Goal: Task Accomplishment & Management: Use online tool/utility

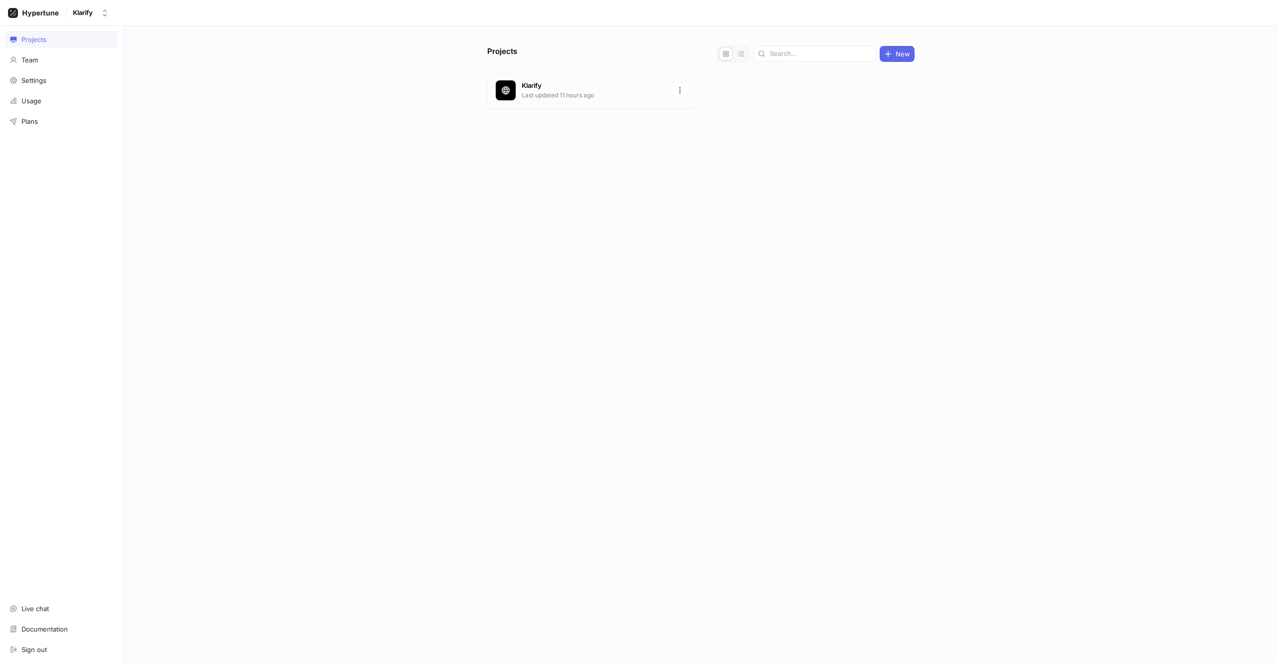
click at [563, 84] on p "Klarify" at bounding box center [594, 86] width 145 height 10
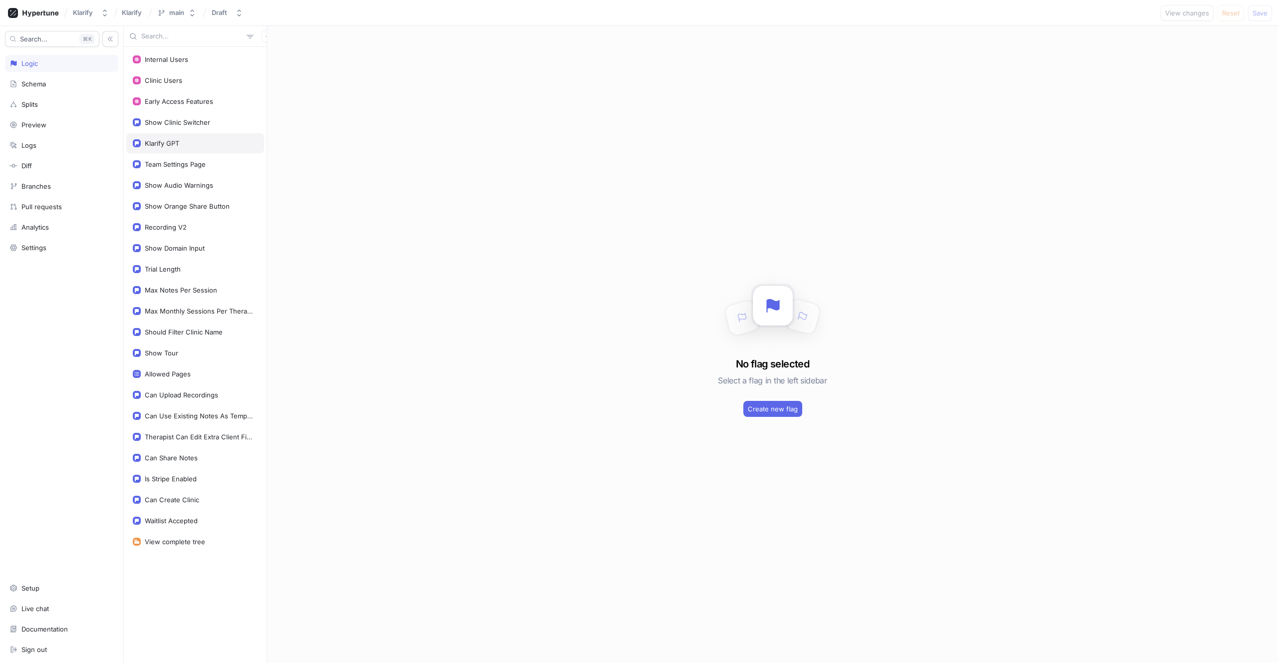
click at [175, 137] on div "Klarify GPT" at bounding box center [195, 143] width 138 height 20
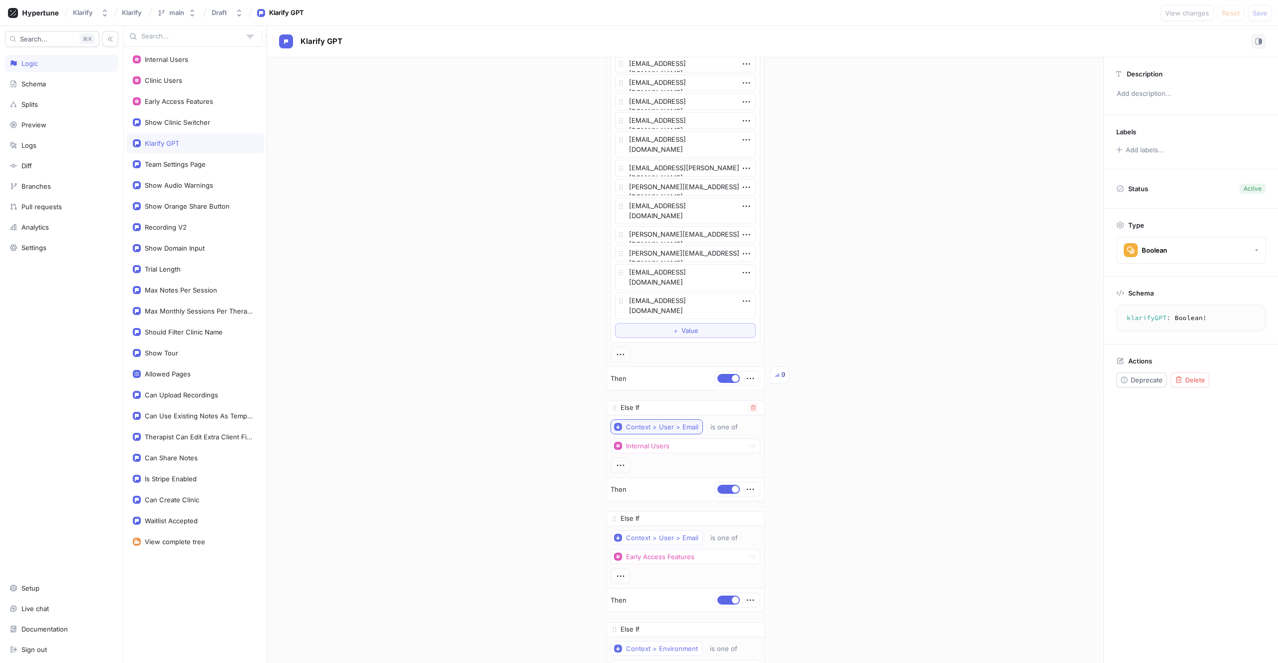
scroll to position [2657, 0]
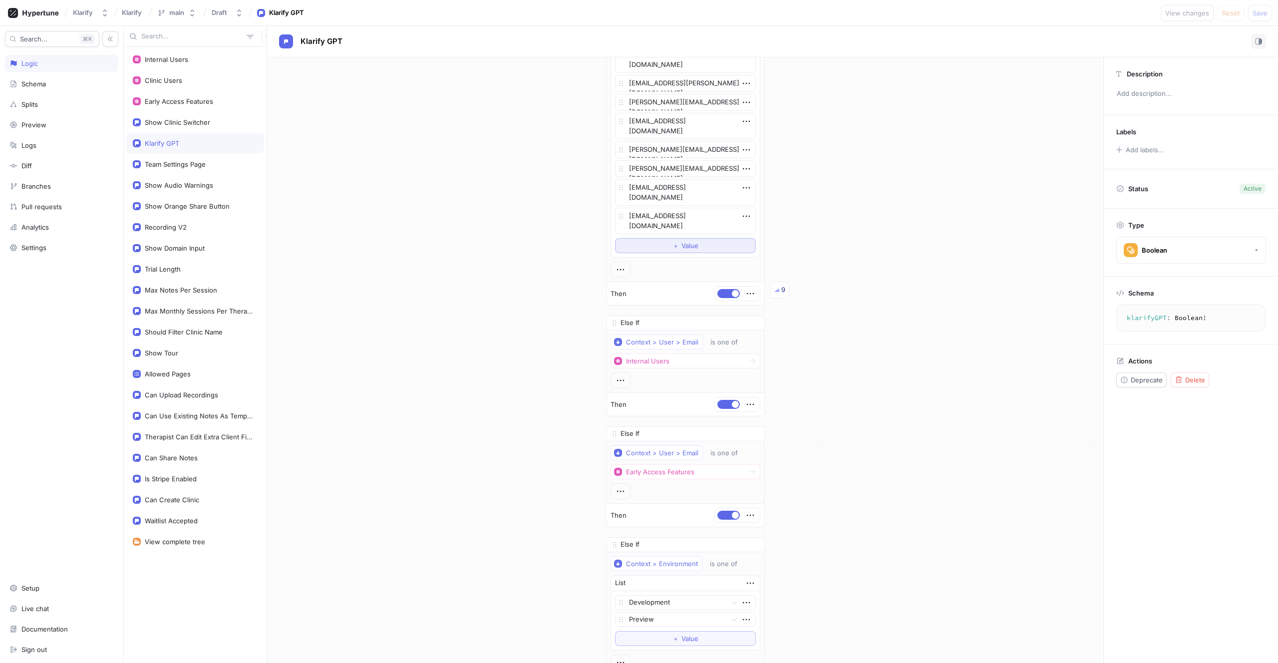
click at [664, 248] on button "＋ Value" at bounding box center [685, 245] width 141 height 15
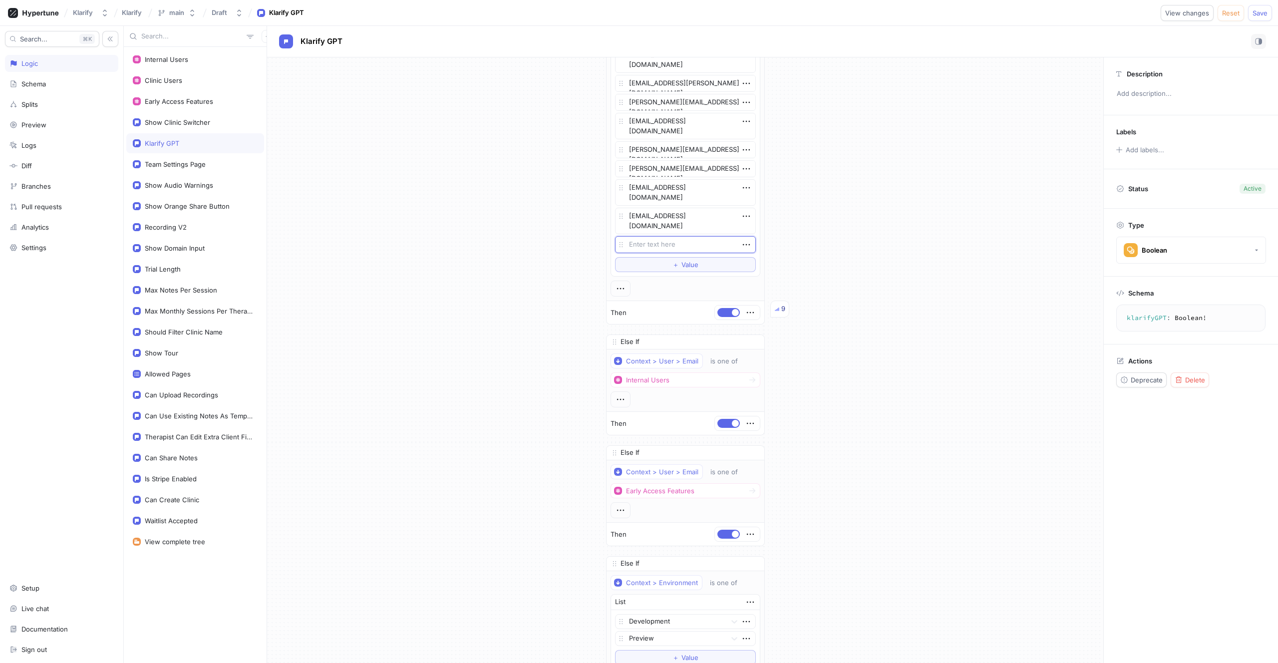
type textarea "x"
type textarea "[PERSON_NAME][EMAIL_ADDRESS][DOMAIN_NAME]"
type textarea "x"
type textarea "[PERSON_NAME][EMAIL_ADDRESS][DOMAIN_NAME]"
click at [1268, 10] on button "Save" at bounding box center [1260, 13] width 24 height 16
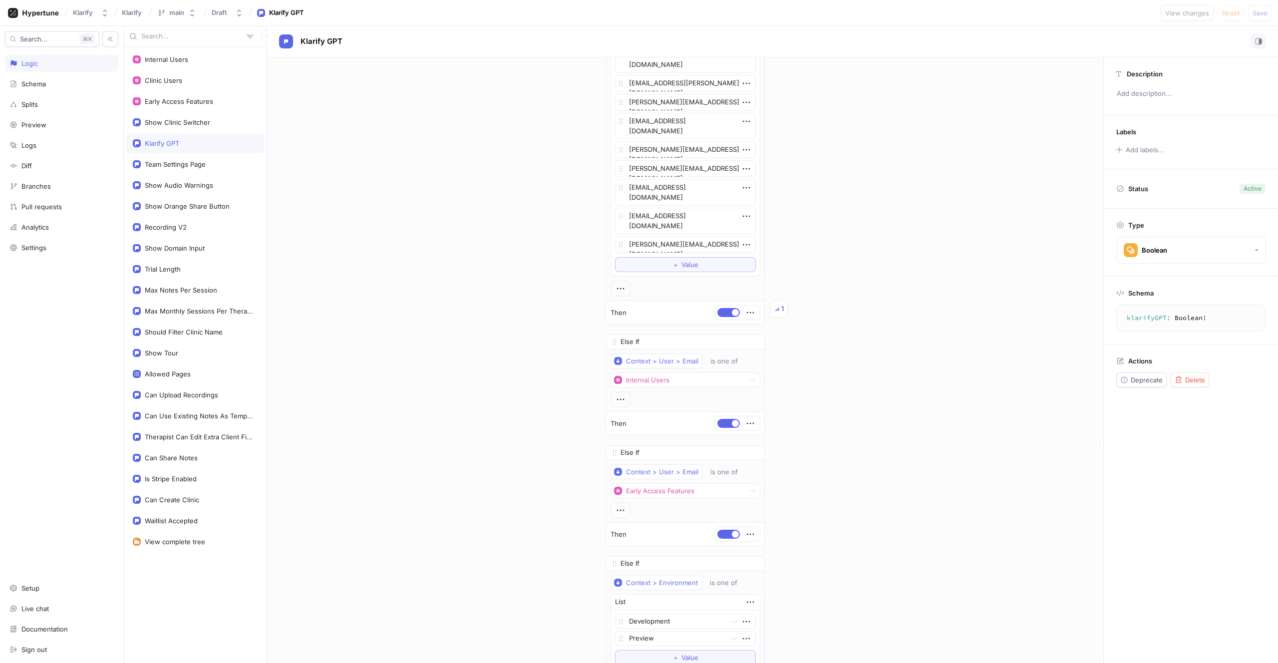
type textarea "x"
